Goal: Information Seeking & Learning: Learn about a topic

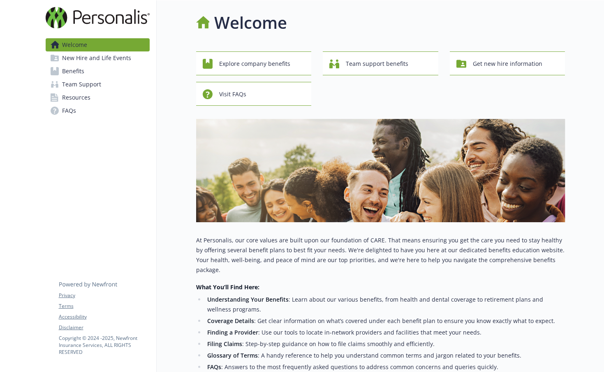
click at [95, 69] on link "Benefits" at bounding box center [98, 71] width 104 height 13
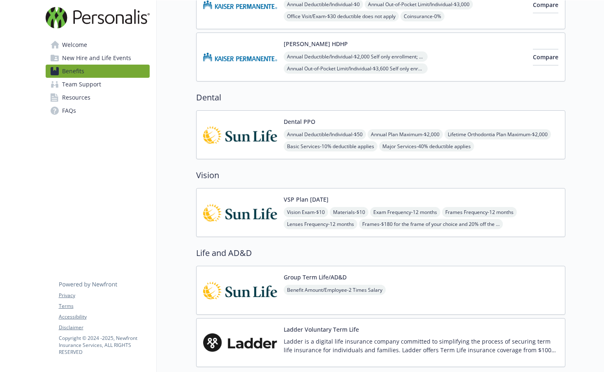
scroll to position [217, 0]
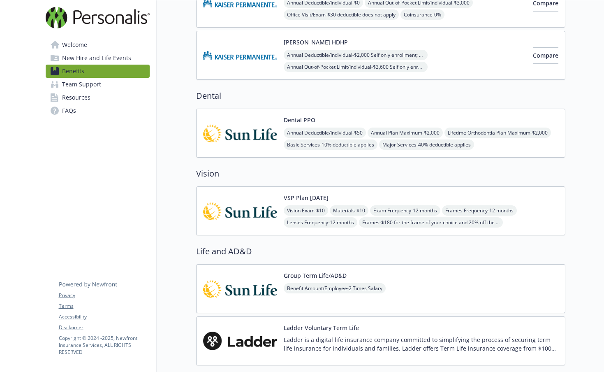
click at [233, 214] on img at bounding box center [240, 210] width 74 height 35
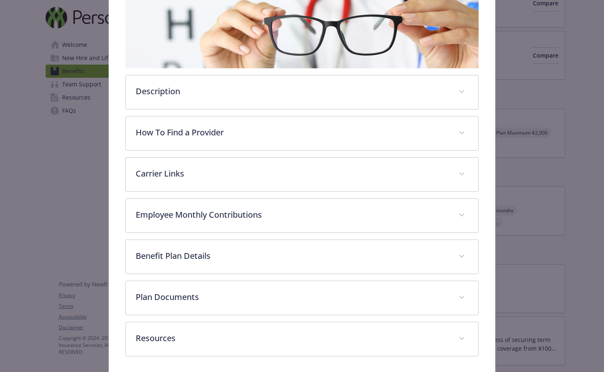
scroll to position [174, 0]
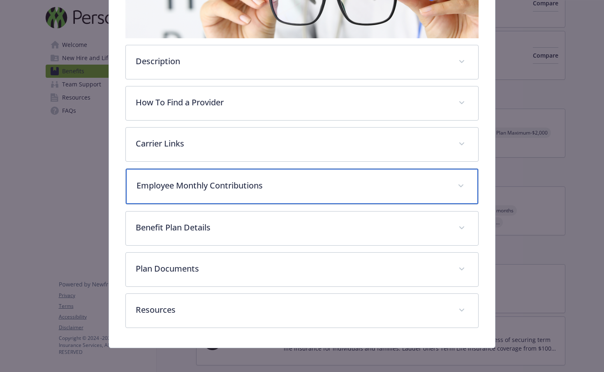
click at [269, 174] on div "Employee Monthly Contributions" at bounding box center [302, 186] width 352 height 35
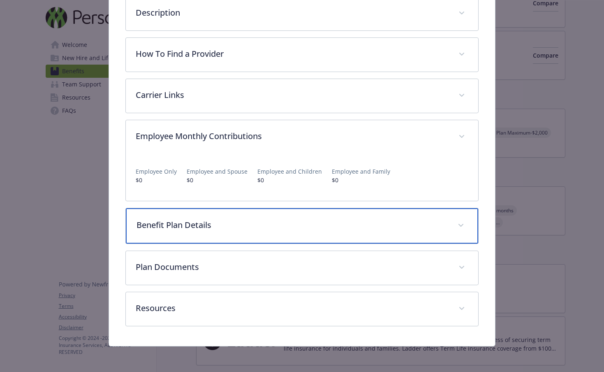
click at [246, 221] on p "Benefit Plan Details" at bounding box center [291, 225] width 311 height 12
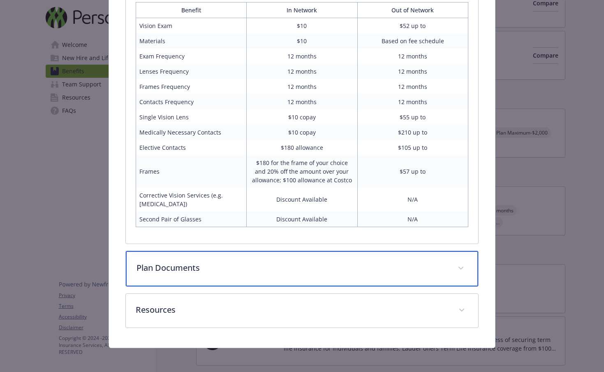
click at [239, 268] on p "Plan Documents" at bounding box center [291, 267] width 311 height 12
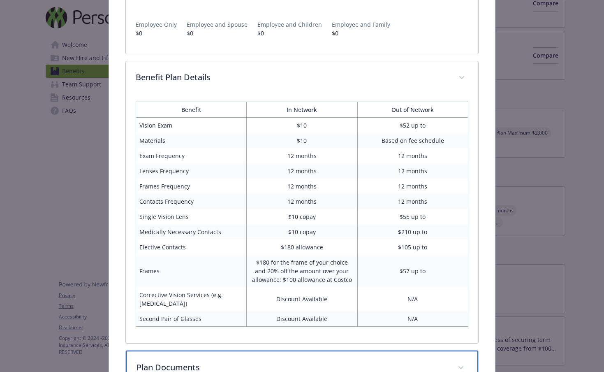
scroll to position [0, 0]
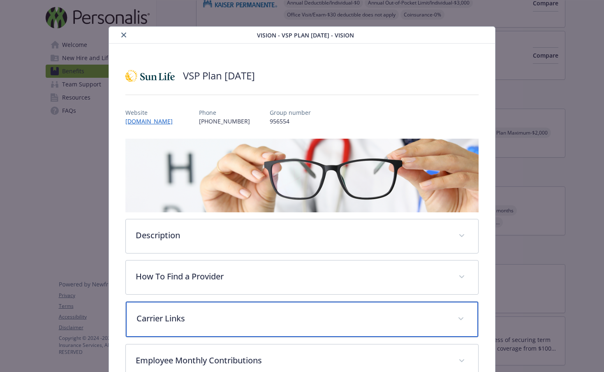
click at [239, 303] on div "Carrier Links" at bounding box center [302, 318] width 352 height 35
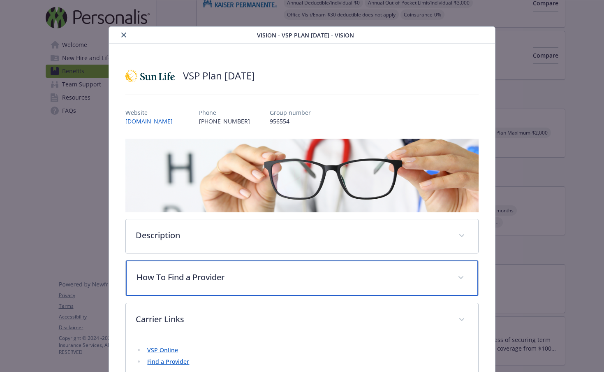
click at [240, 284] on div "How To Find a Provider" at bounding box center [302, 277] width 352 height 35
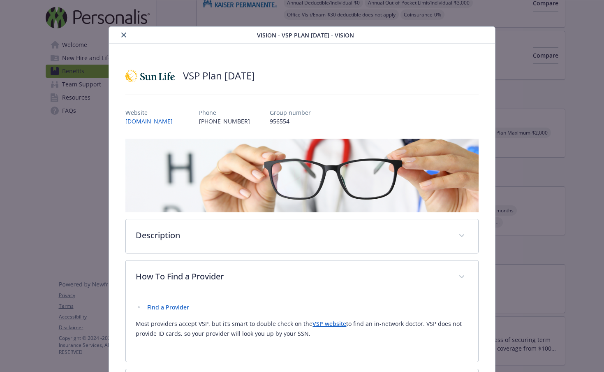
click at [114, 39] on div "details for plan Vision - VSP Plan 12/12/12 - Vision" at bounding box center [184, 35] width 144 height 10
click at [117, 38] on div "details for plan Vision - VSP Plan 12/12/12 - Vision" at bounding box center [184, 35] width 144 height 10
click at [121, 37] on icon "close" at bounding box center [123, 34] width 5 height 5
